Goal: Task Accomplishment & Management: Use online tool/utility

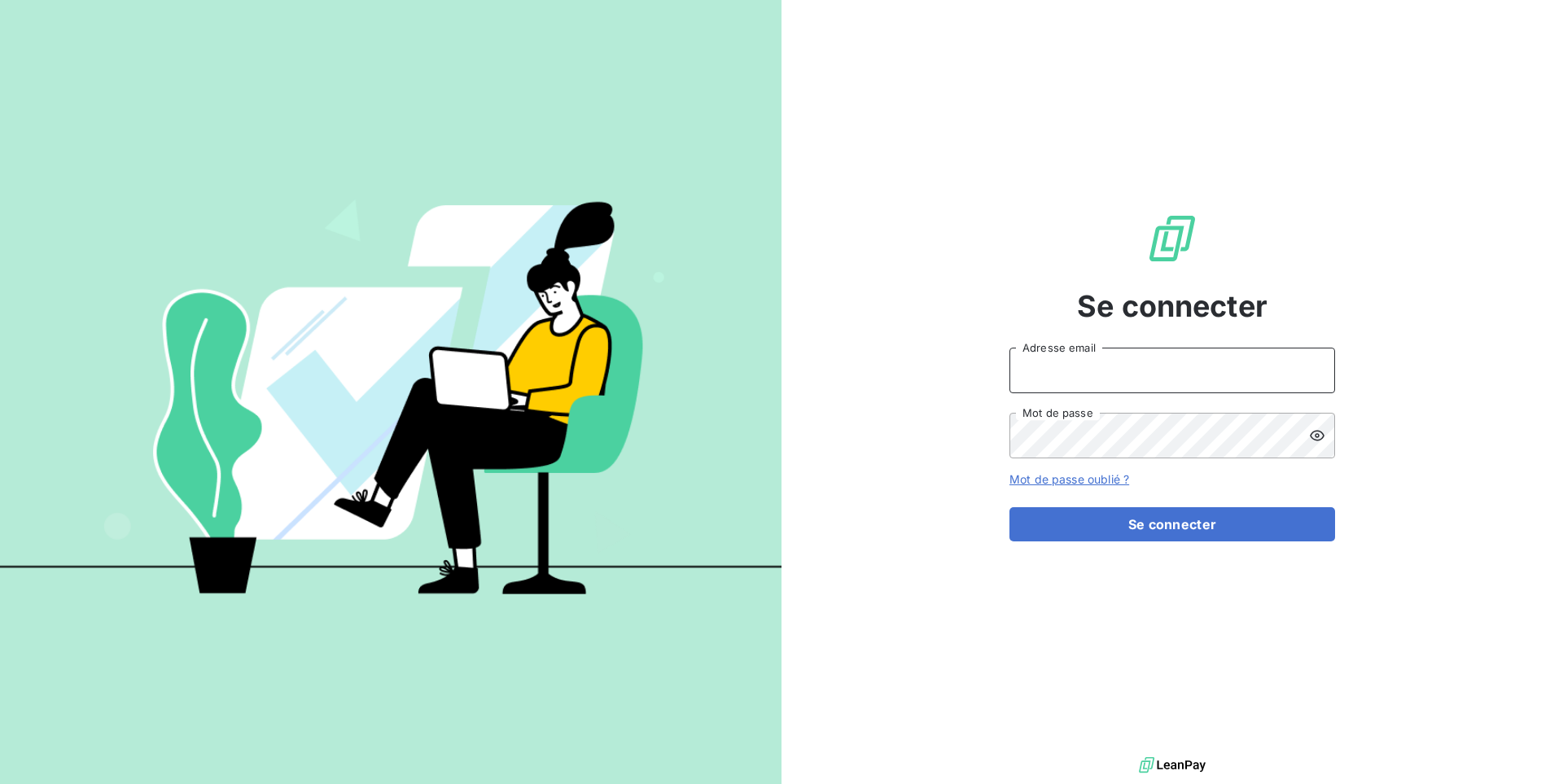
click at [1041, 364] on input "Adresse email" at bounding box center [1171, 370] width 325 height 45
paste input "graitecusa"
type input "admin@graitecusa"
click at [1009, 507] on button "Se connecter" at bounding box center [1171, 524] width 325 height 34
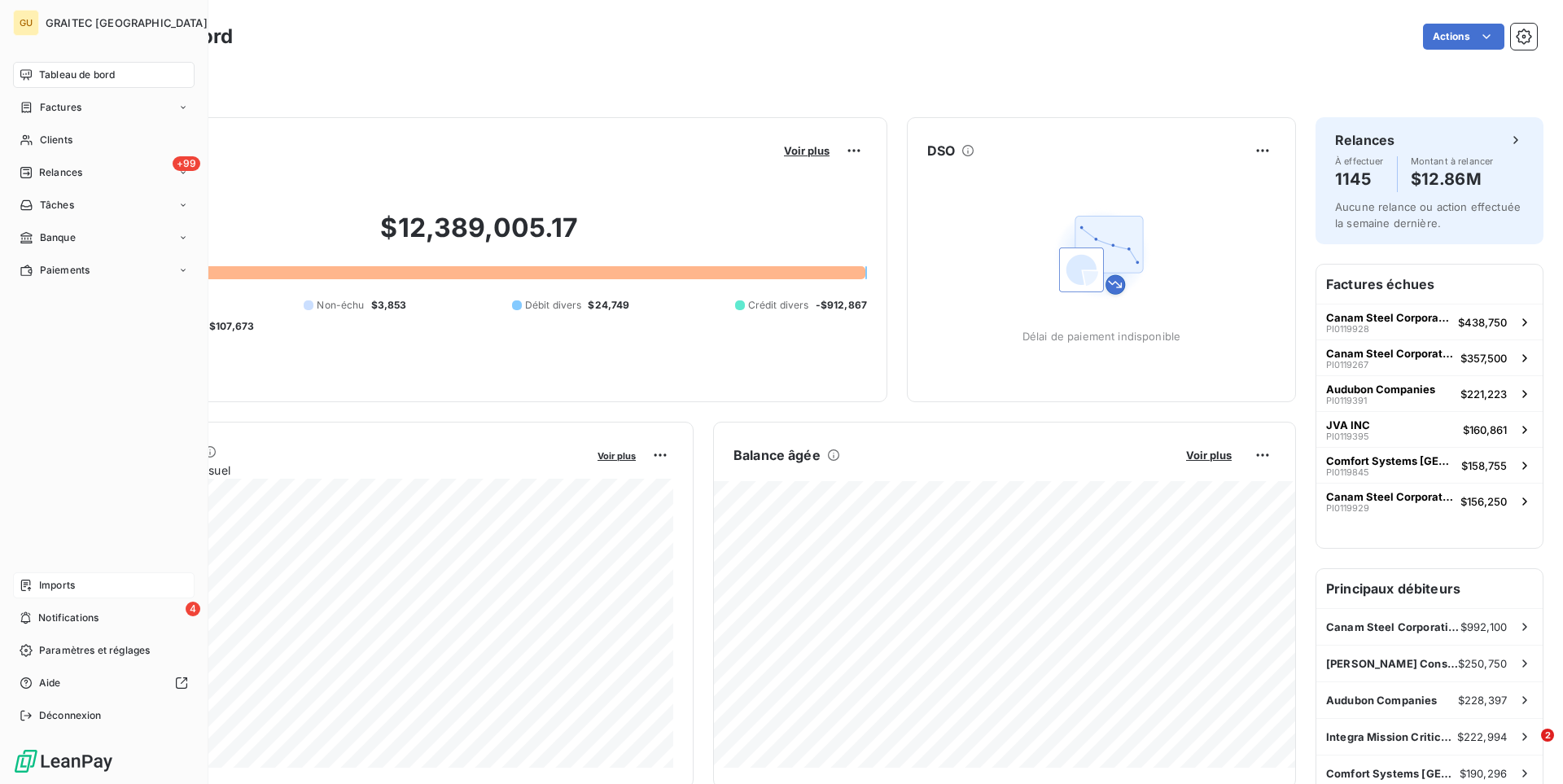
click at [49, 592] on span "Imports" at bounding box center [57, 584] width 36 height 14
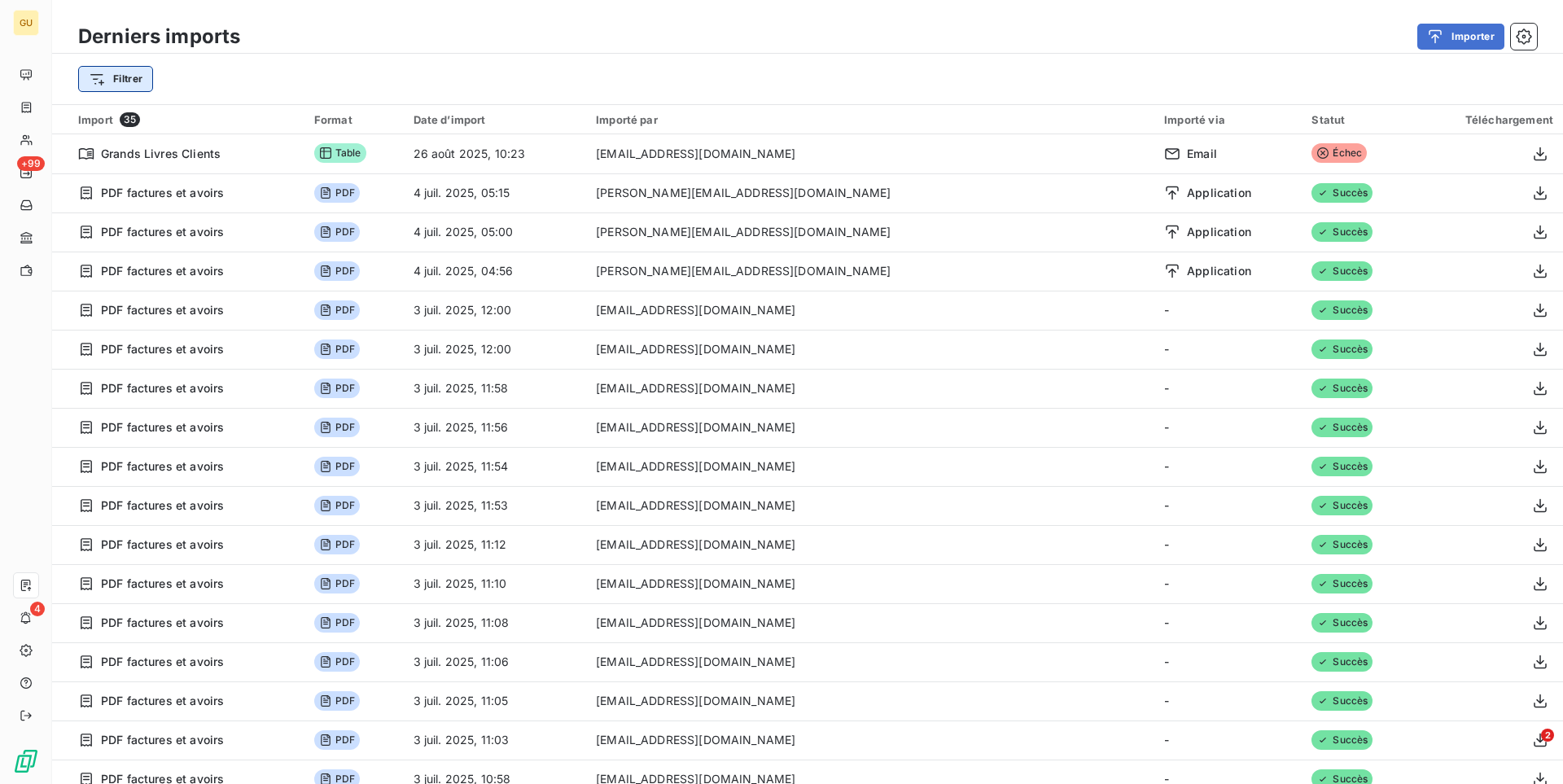
click at [143, 84] on html "GU +99 4 Derniers imports Importer Filtrer Import 35 Format Date d’import Impor…" at bounding box center [782, 392] width 1563 height 784
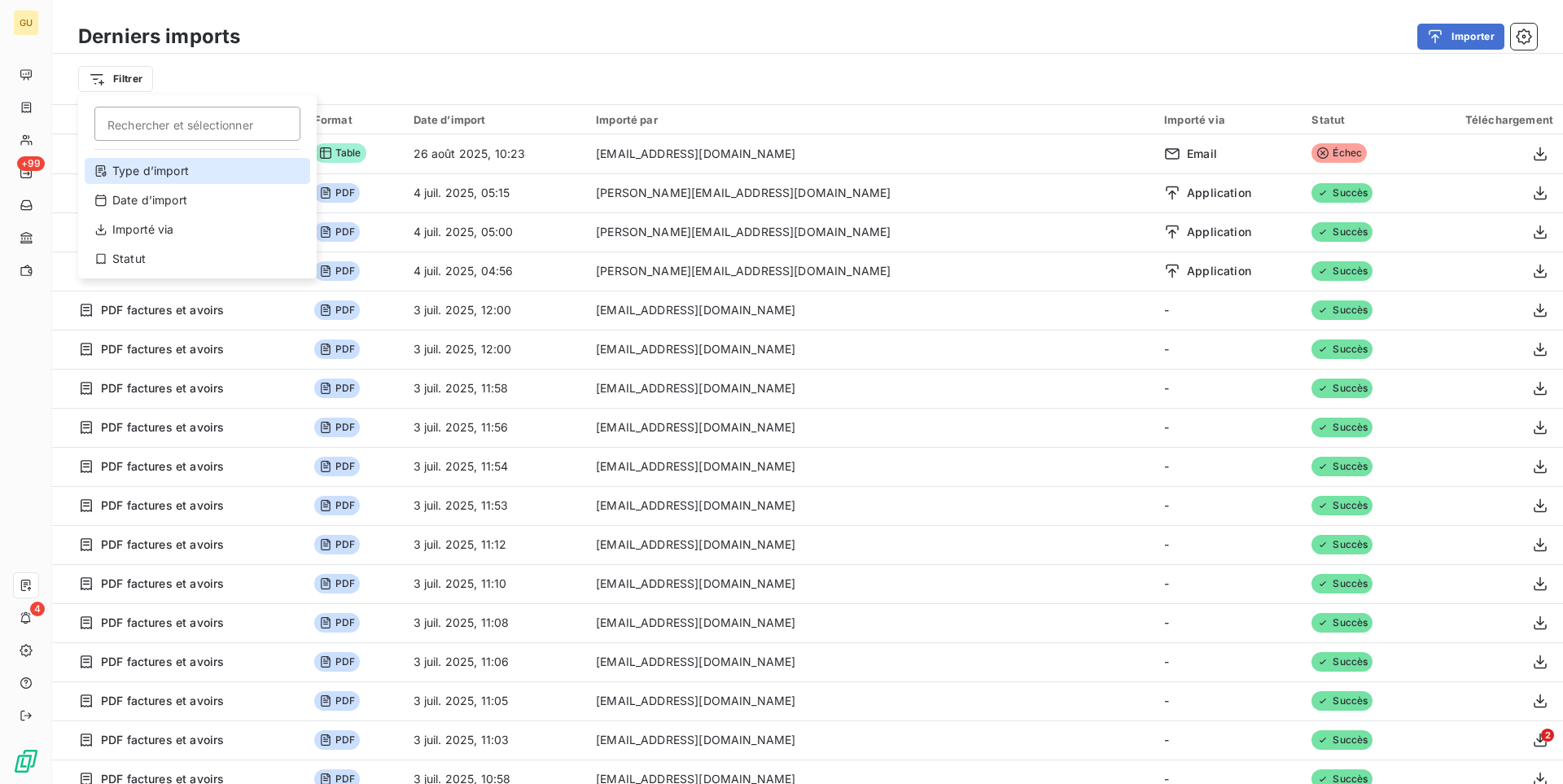
click at [173, 167] on div "Type d’import" at bounding box center [197, 170] width 225 height 26
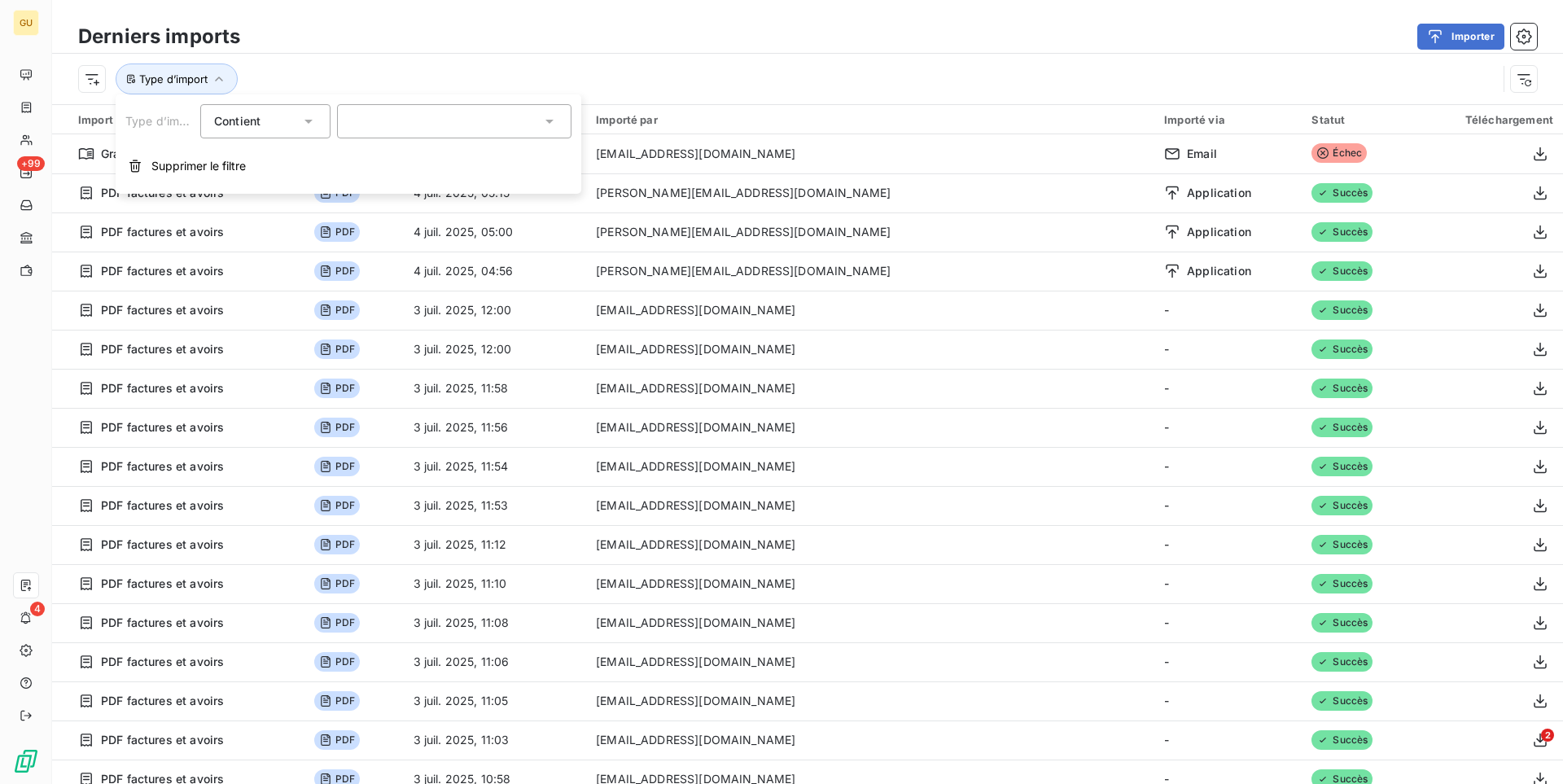
click at [389, 125] on div at bounding box center [454, 121] width 234 height 34
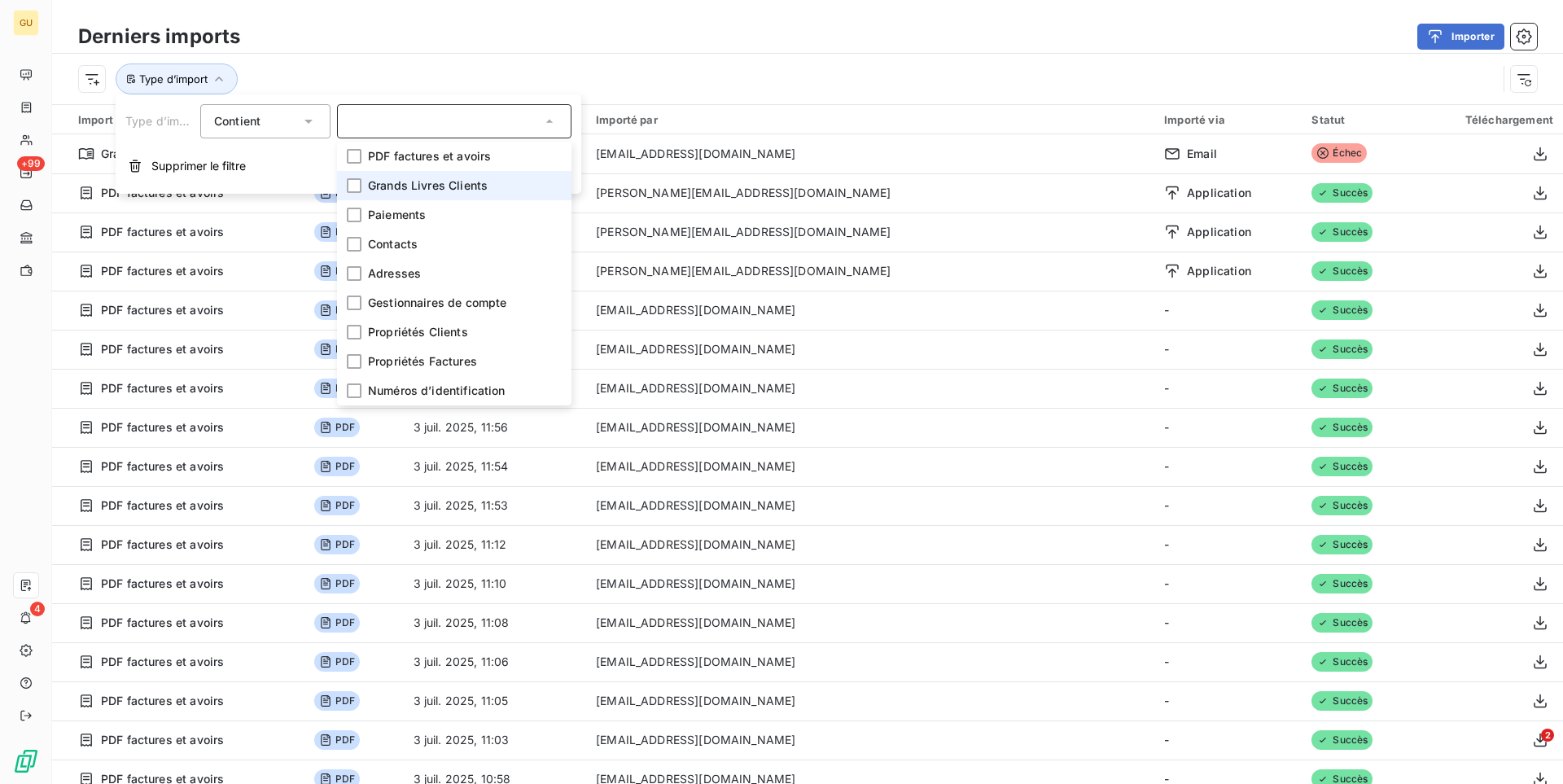
click at [418, 178] on span "Grands Livres Clients" at bounding box center [428, 185] width 119 height 16
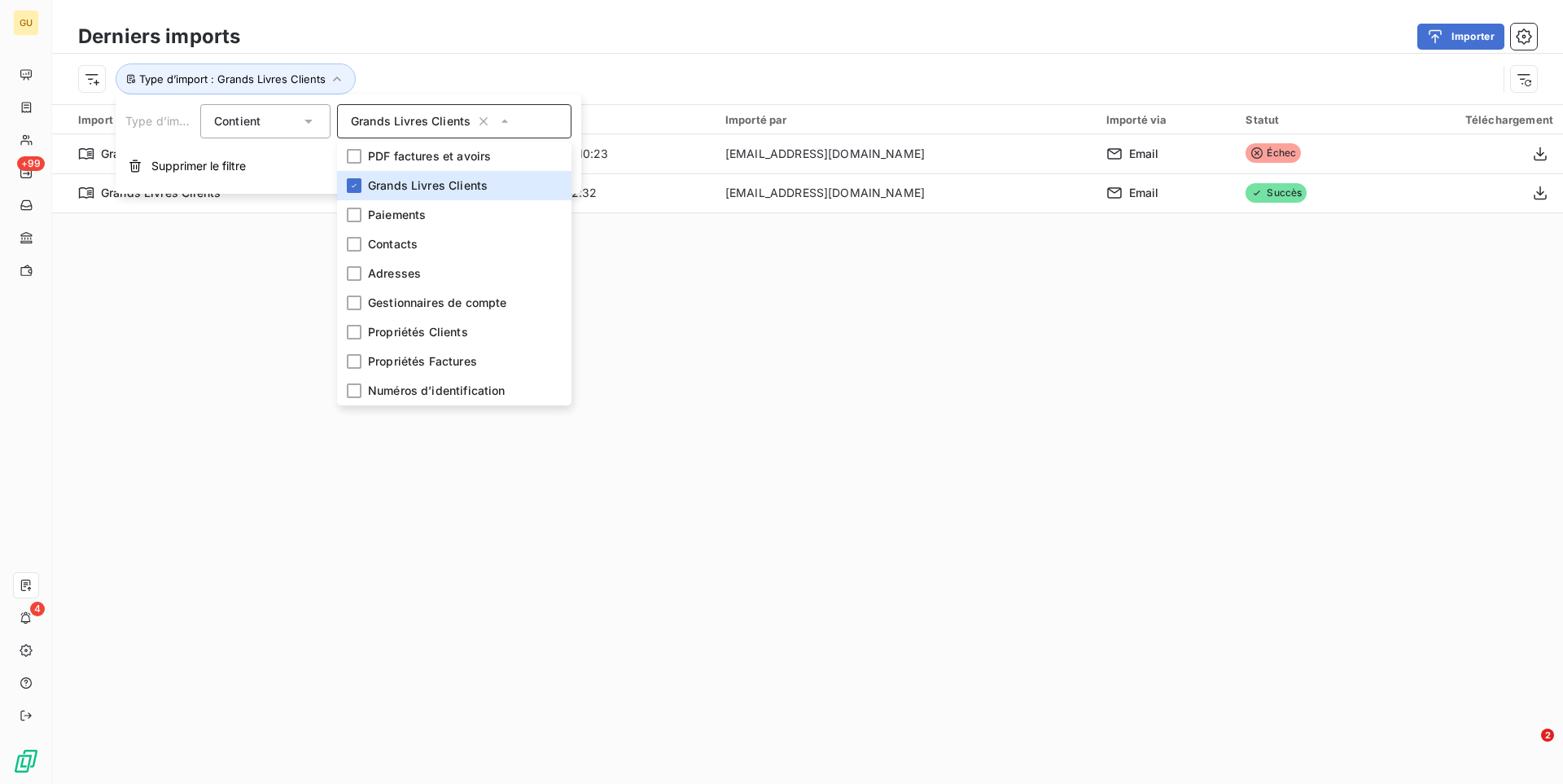
click at [642, 53] on div "Type d’import : Grands Livres Clients" at bounding box center [806, 78] width 1510 height 51
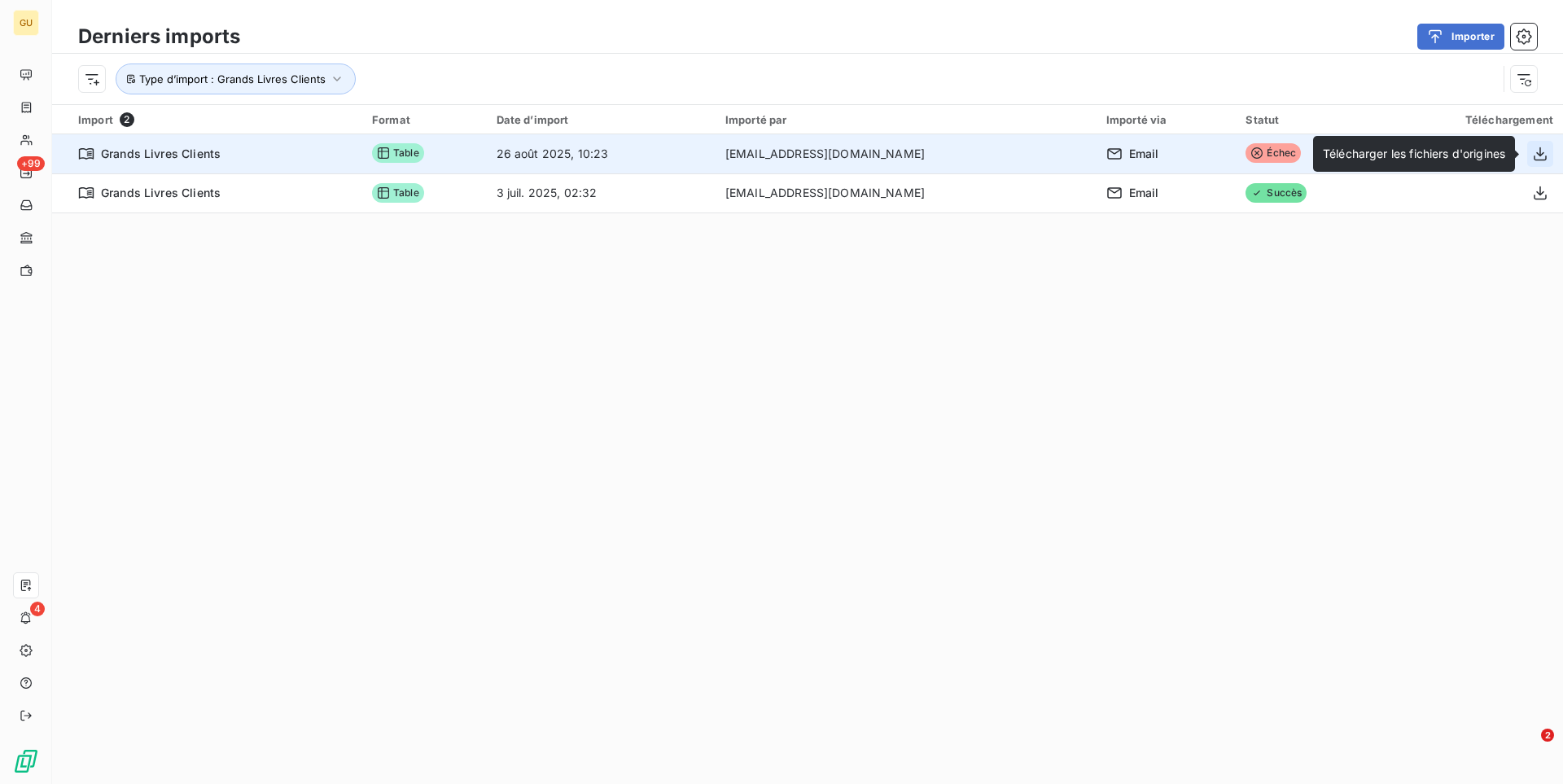
click at [1547, 158] on icon "button" at bounding box center [1540, 153] width 16 height 16
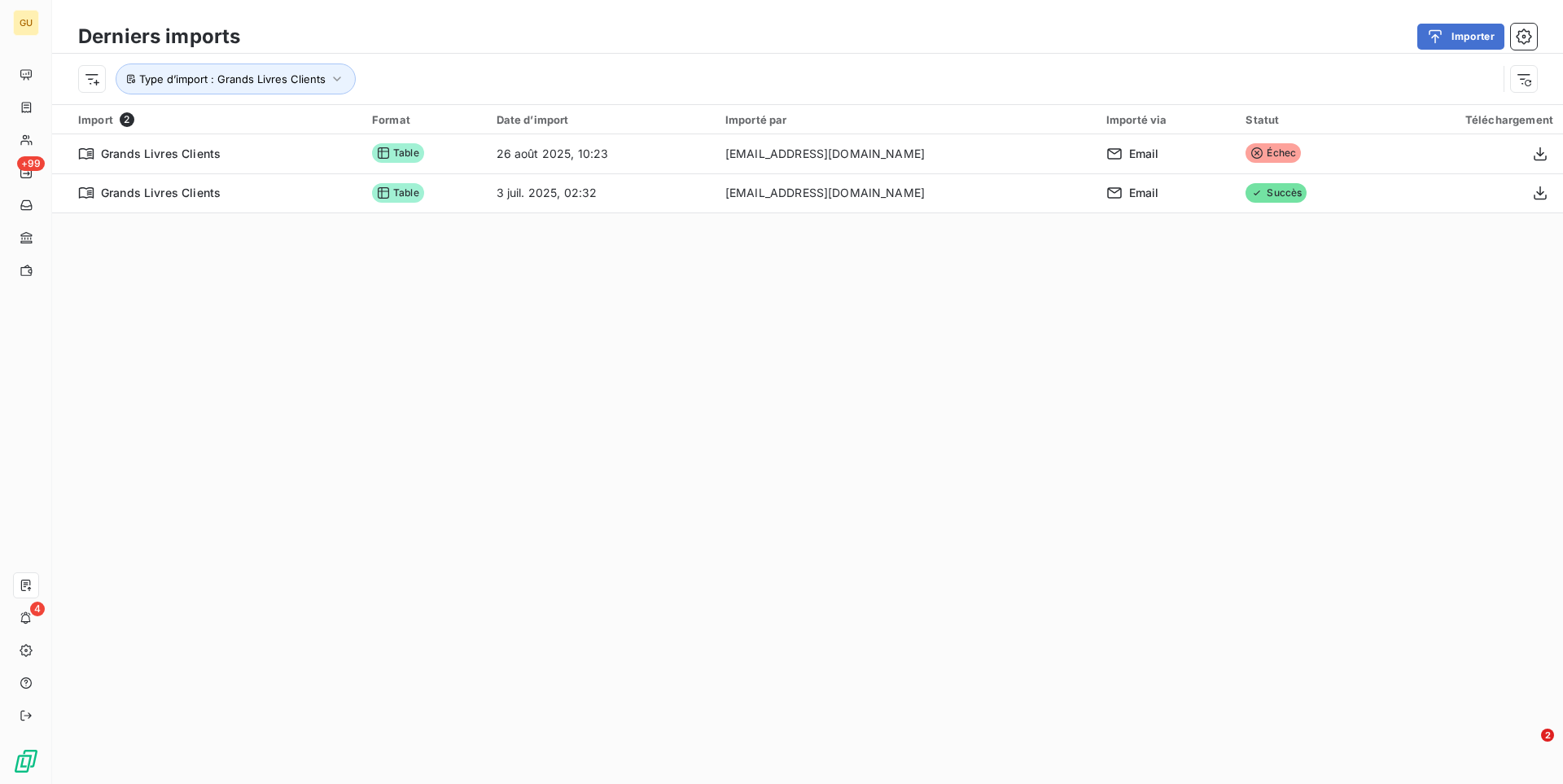
click at [733, 86] on div "Type d’import : Grands Livres Clients" at bounding box center [788, 78] width 1419 height 31
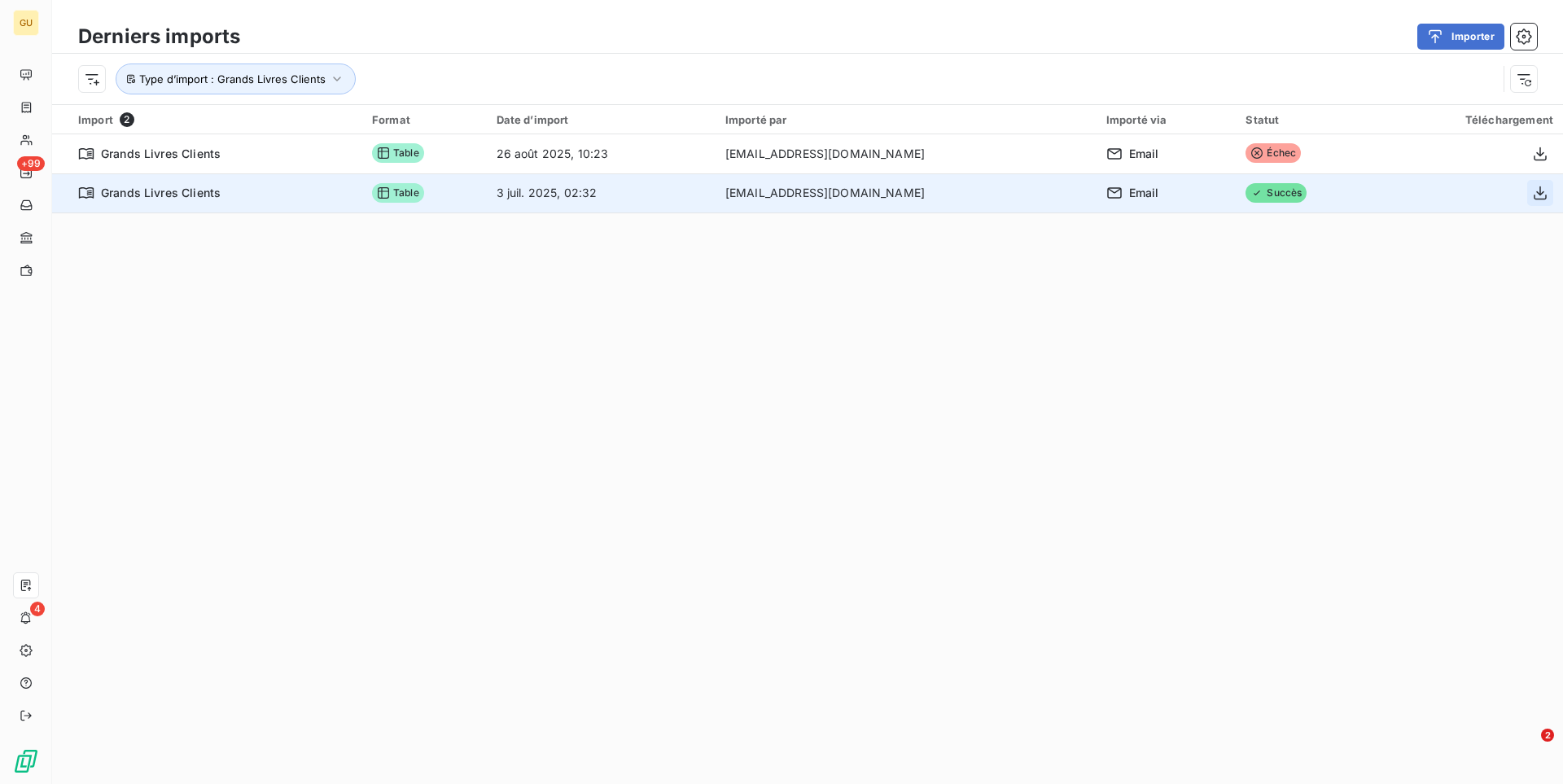
click at [1541, 197] on icon "button" at bounding box center [1540, 192] width 16 height 16
